Goal: Navigation & Orientation: Find specific page/section

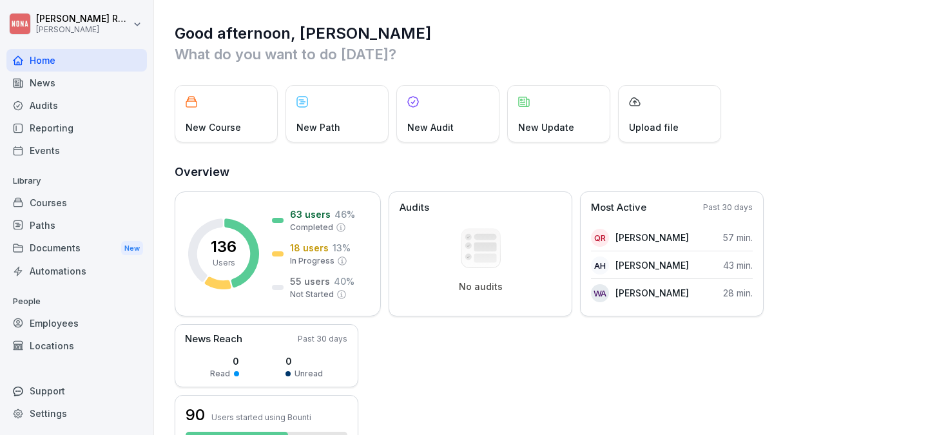
click at [48, 328] on div "Employees" at bounding box center [76, 323] width 141 height 23
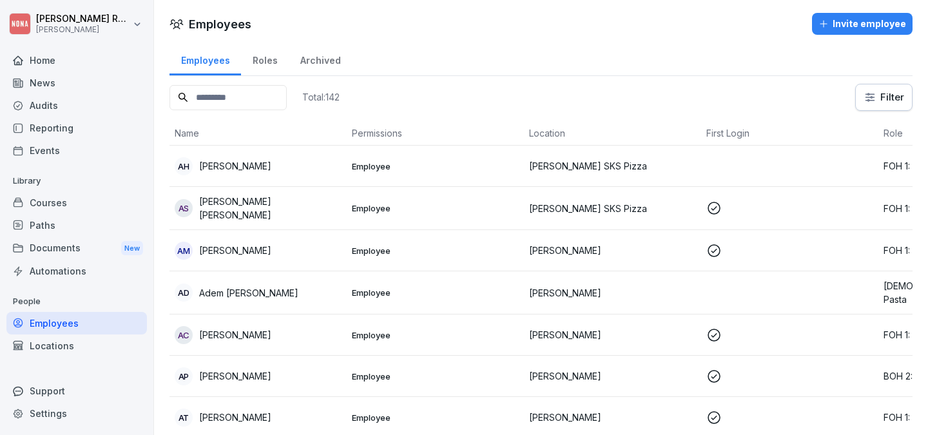
click at [878, 104] on html "Paul Rondeux NONA Home News Audits Reporting Events Library Courses Paths Docum…" at bounding box center [464, 217] width 928 height 435
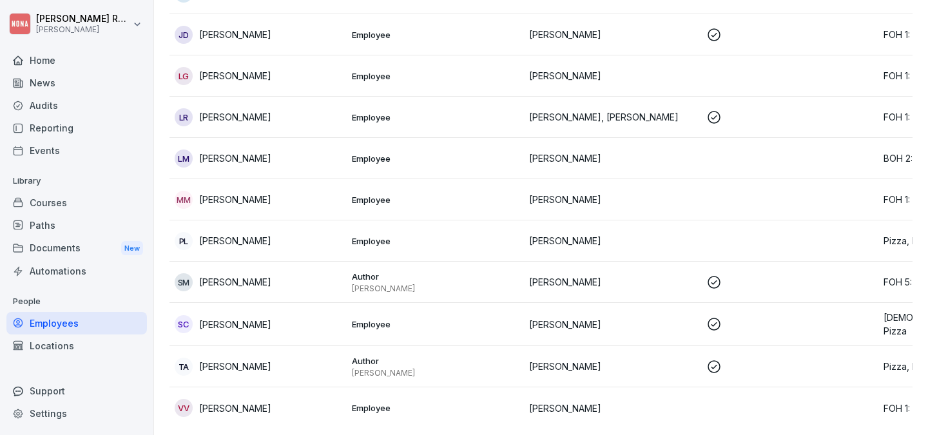
scroll to position [917, 0]
click at [48, 202] on div "Courses" at bounding box center [76, 202] width 141 height 23
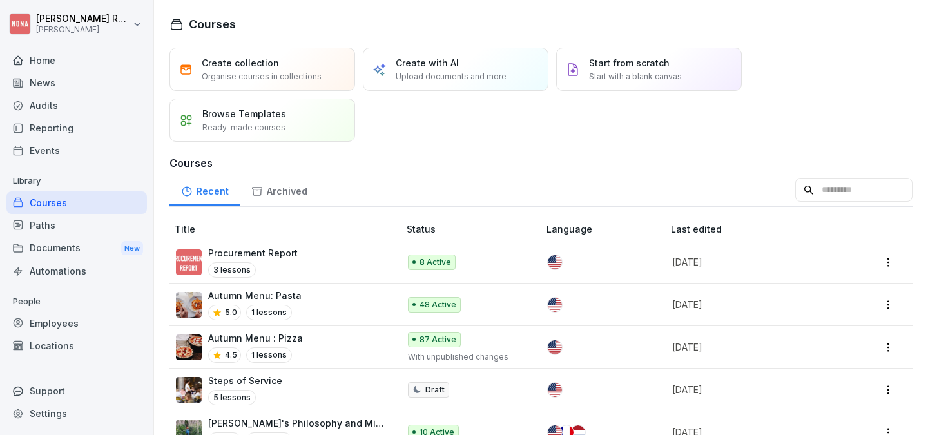
click at [248, 339] on p "Autumn Menu : Pizza" at bounding box center [255, 338] width 95 height 14
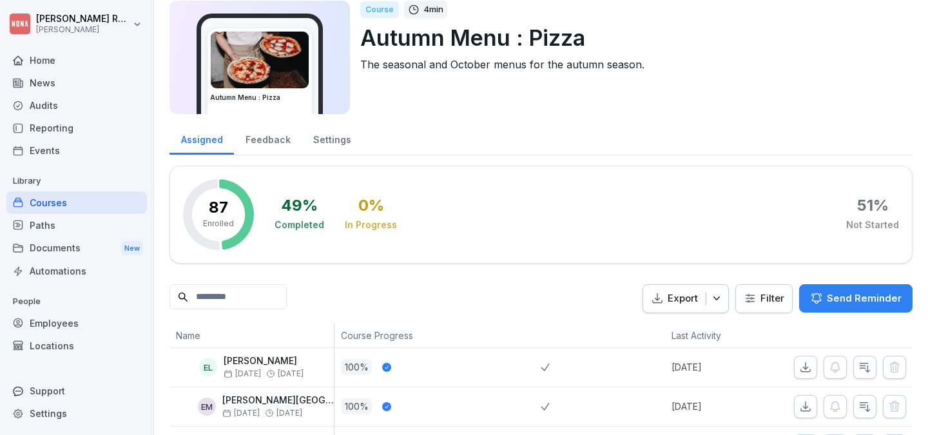
scroll to position [43, 0]
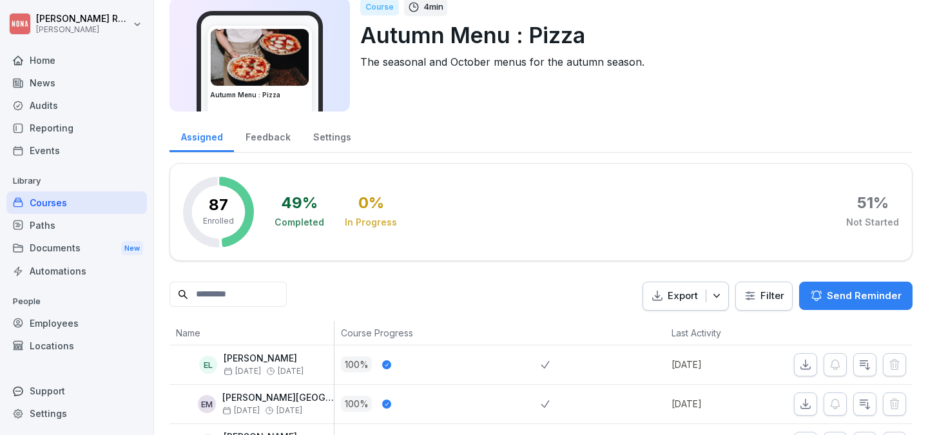
click at [769, 295] on html "[PERSON_NAME] [PERSON_NAME] Home News Audits Reporting Events Library Courses P…" at bounding box center [464, 217] width 928 height 435
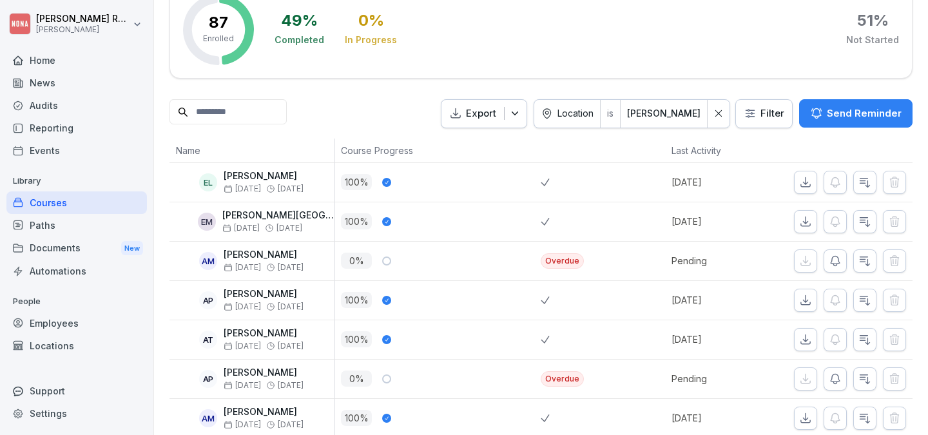
scroll to position [0, 0]
